Goal: Information Seeking & Learning: Learn about a topic

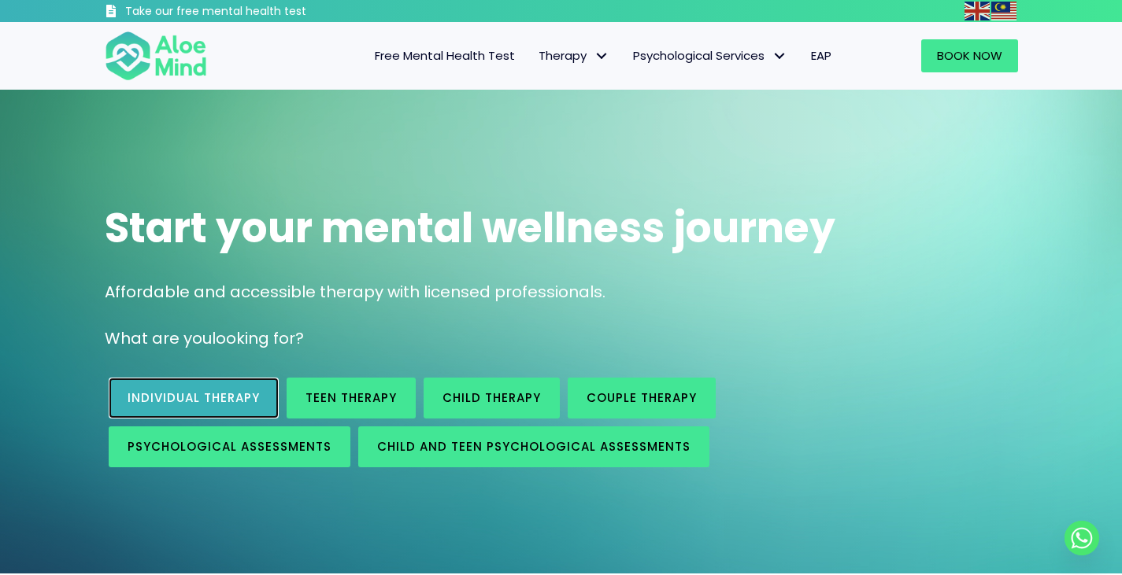
click at [259, 407] on link "Individual therapy" at bounding box center [194, 398] width 170 height 41
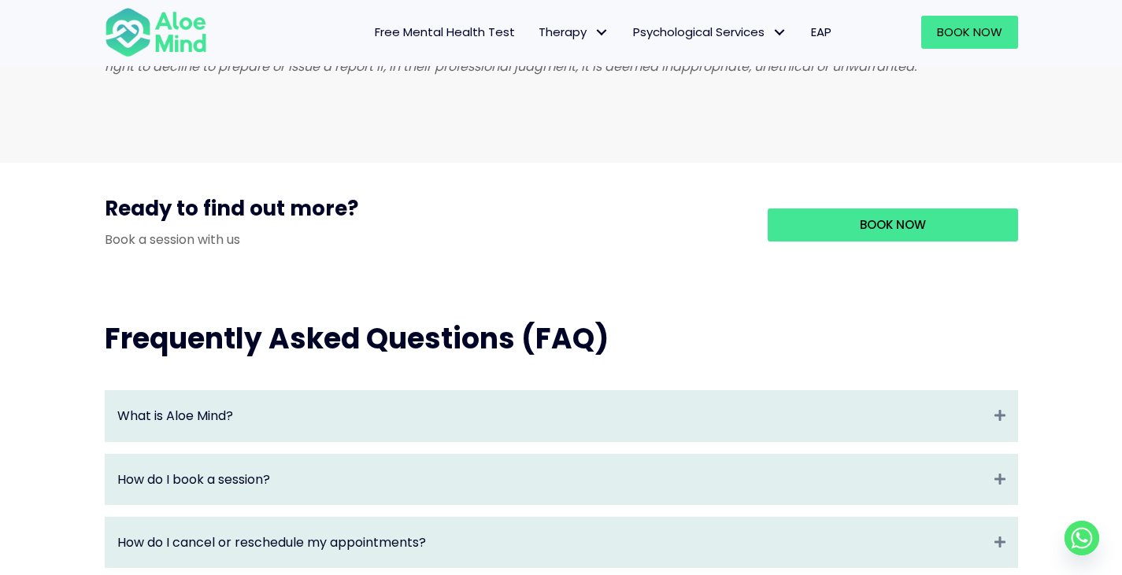
scroll to position [1574, 0]
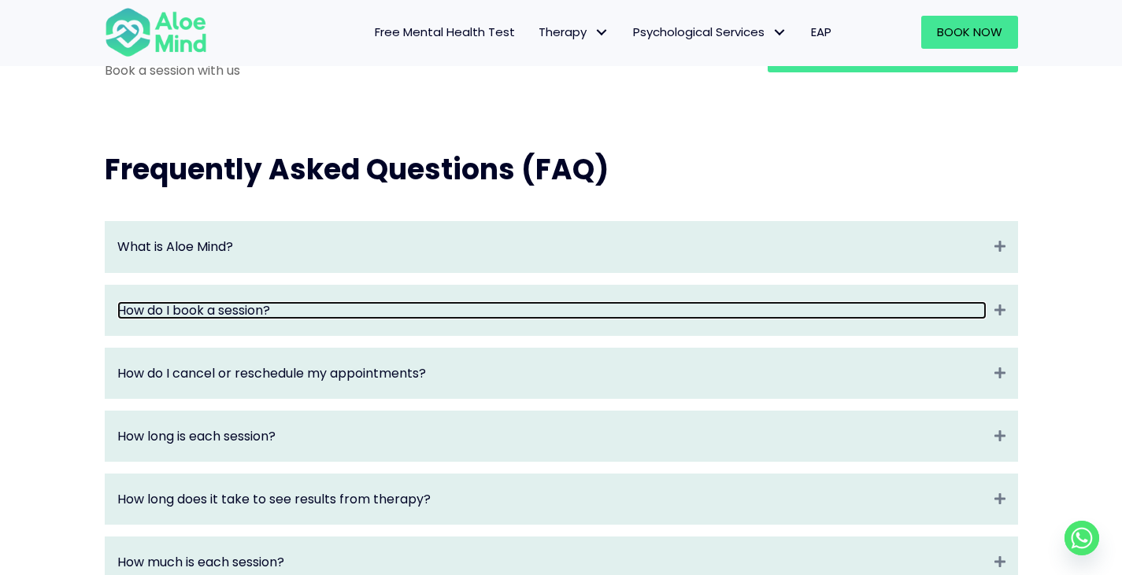
click at [704, 320] on link "How do I book a session?" at bounding box center [551, 310] width 869 height 18
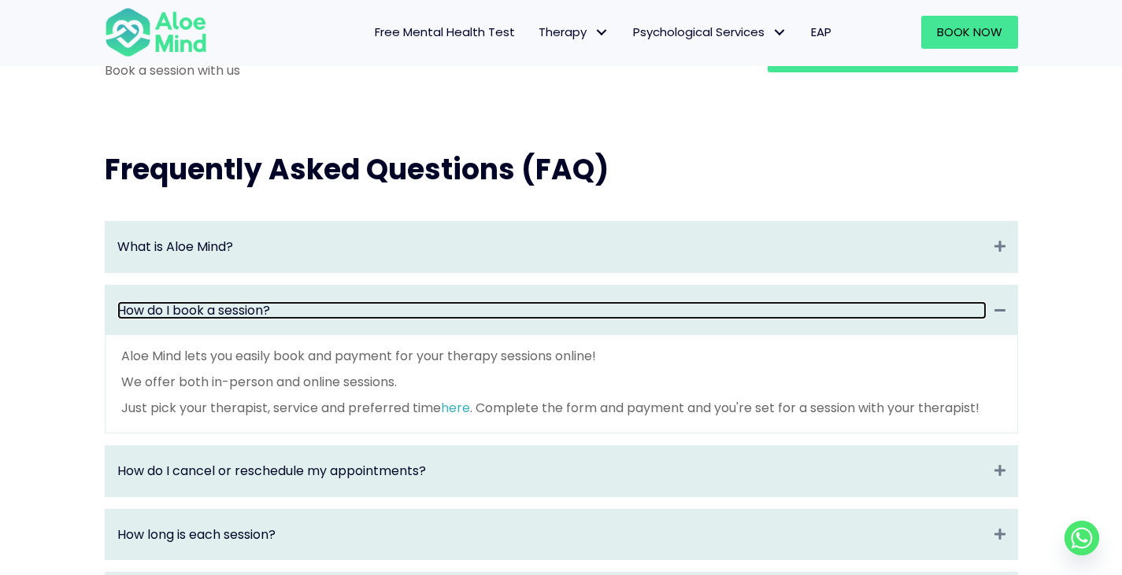
click at [704, 320] on link "How do I book a session?" at bounding box center [551, 310] width 869 height 18
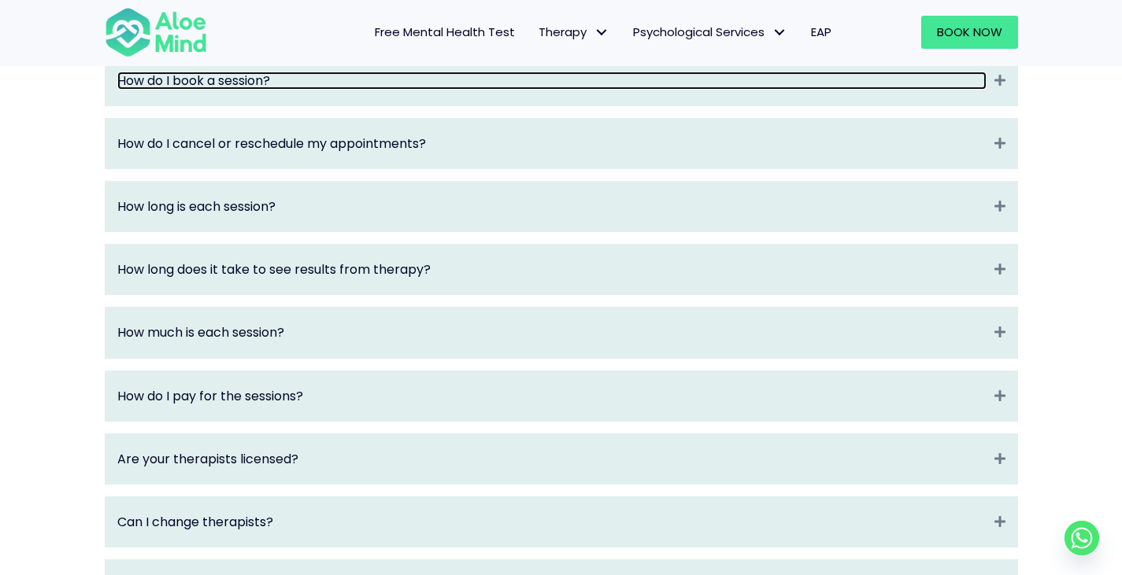
scroll to position [1653, 0]
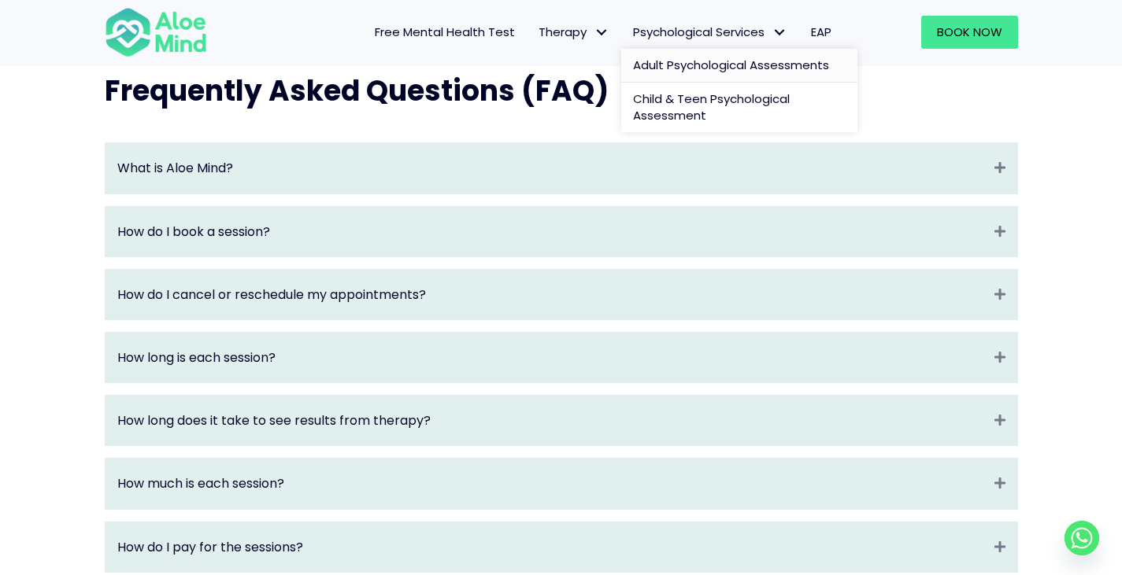
click at [696, 57] on span "Adult Psychological Assessments" at bounding box center [731, 65] width 196 height 17
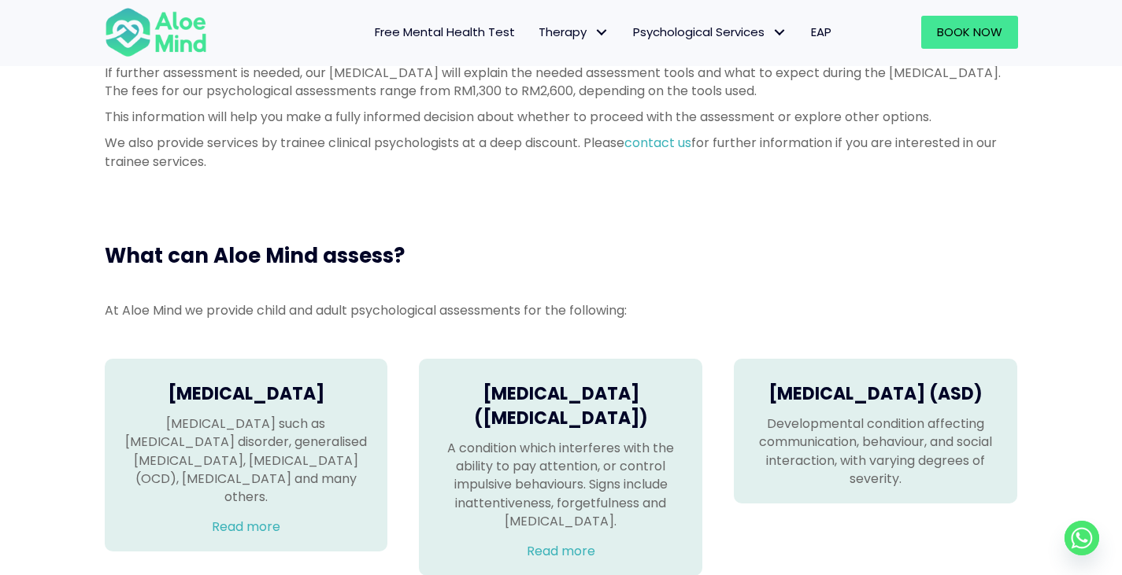
scroll to position [866, 0]
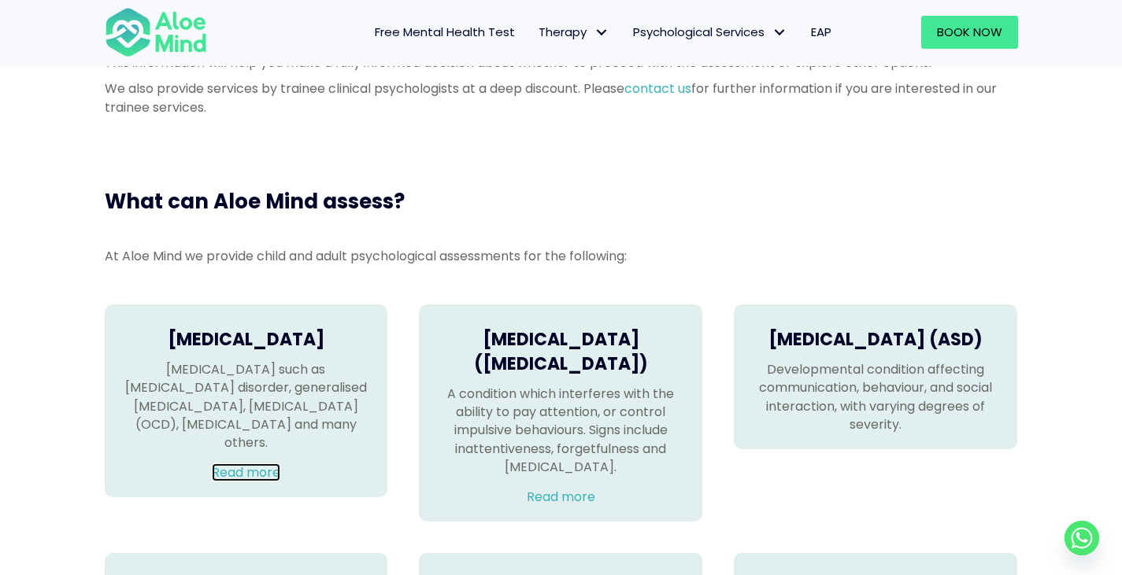
click at [228, 464] on link "Read more" at bounding box center [246, 473] width 68 height 18
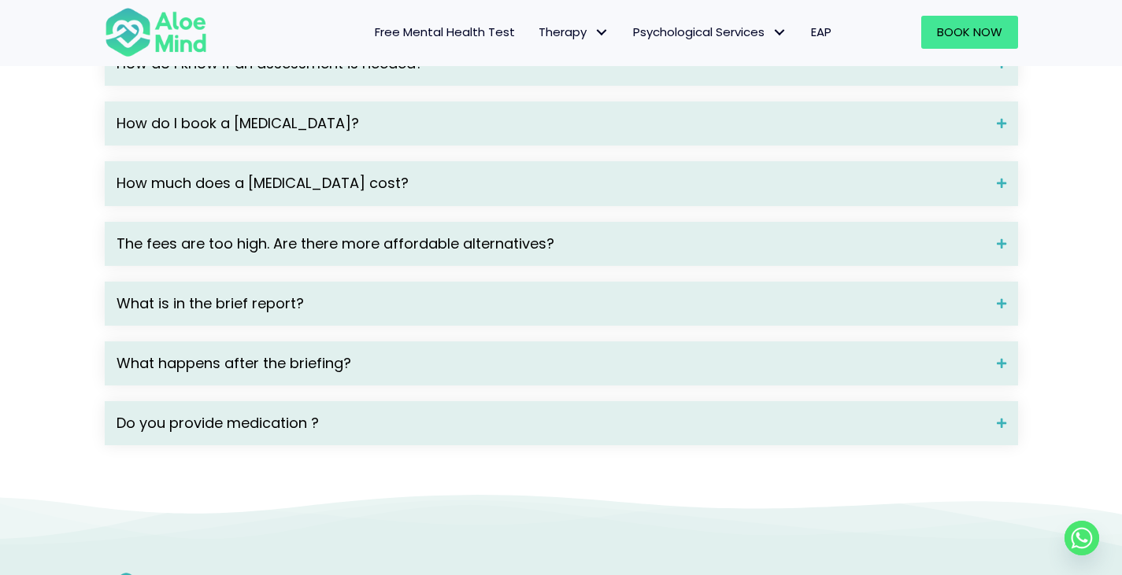
scroll to position [2046, 0]
